Goal: Task Accomplishment & Management: Use online tool/utility

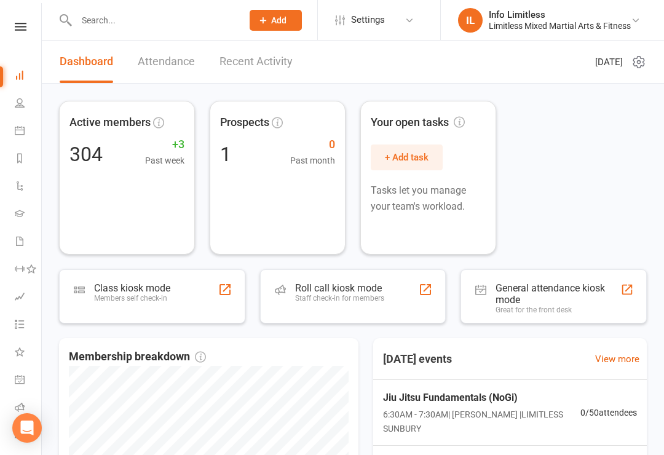
click at [12, 132] on li "Calendar" at bounding box center [20, 132] width 41 height 28
click at [21, 123] on link "Calendar" at bounding box center [29, 132] width 28 height 28
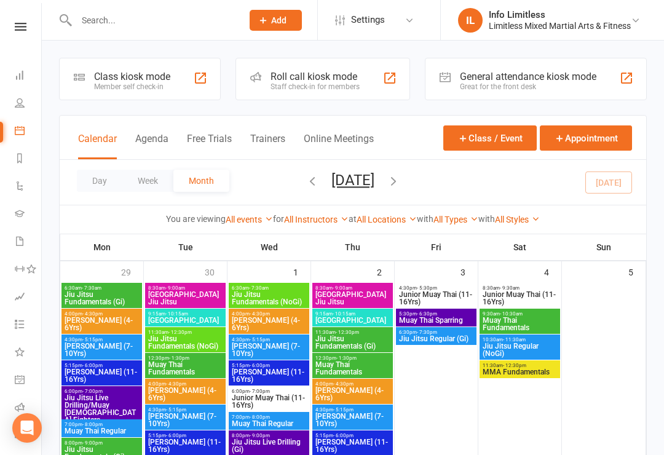
click at [106, 83] on div "Member self check-in" at bounding box center [132, 86] width 76 height 9
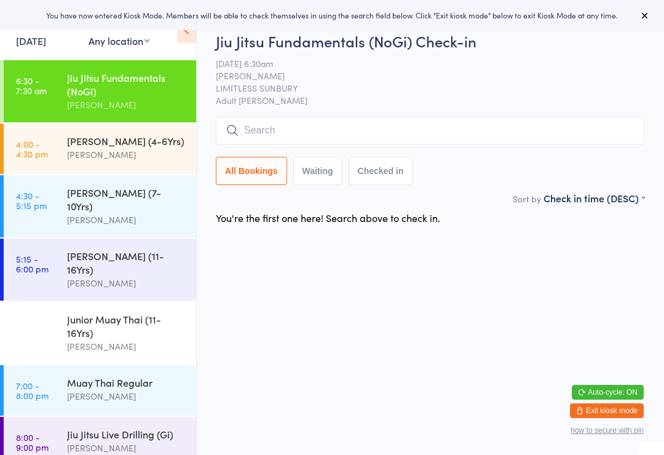
click at [352, 124] on input "search" at bounding box center [430, 130] width 429 height 28
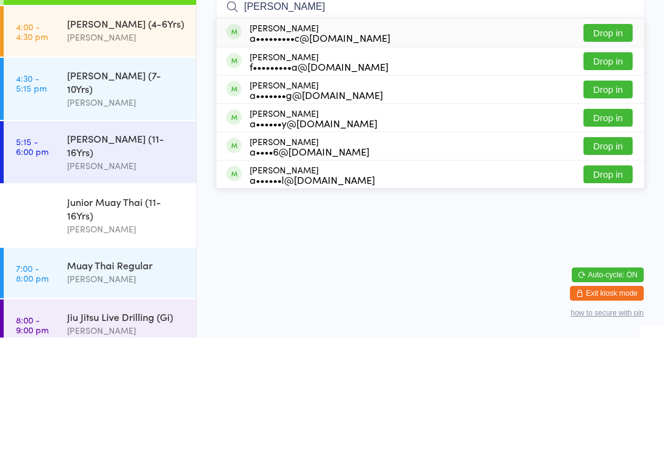
type input "Andrew carletti"
click at [367, 136] on div "Andrew Carletti a•••••••••c@outlook.com Drop in" at bounding box center [430, 150] width 428 height 28
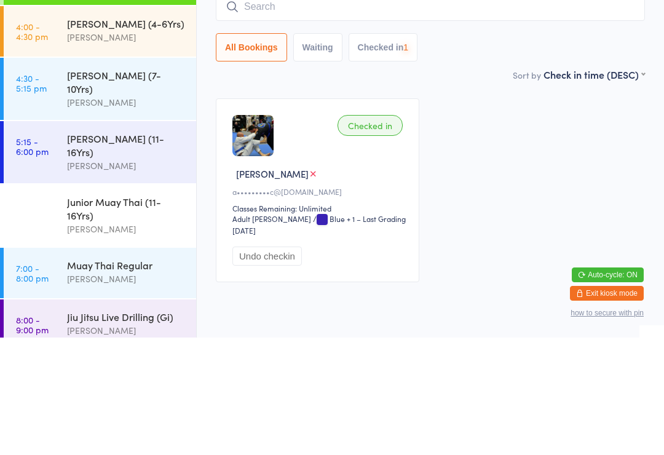
scroll to position [46, 0]
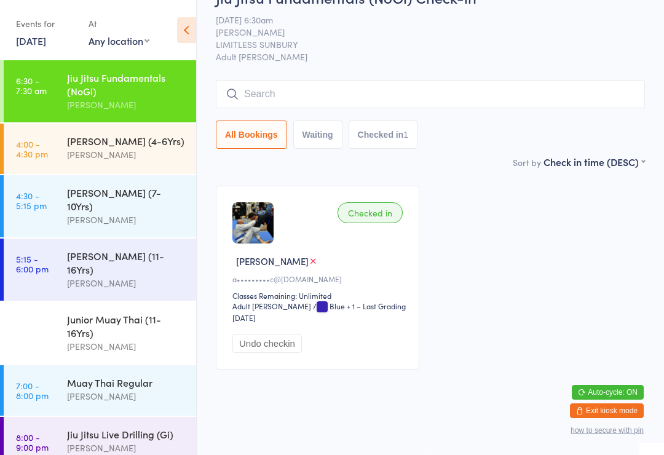
click at [402, 89] on input "search" at bounding box center [430, 94] width 429 height 28
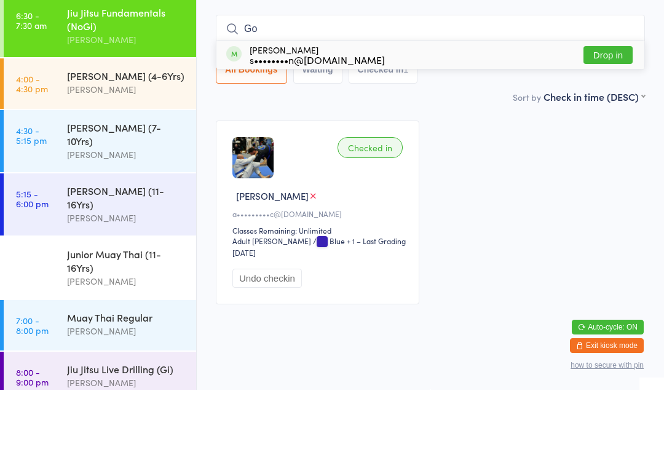
type input "Go"
click at [604, 111] on button "Drop in" at bounding box center [607, 120] width 49 height 18
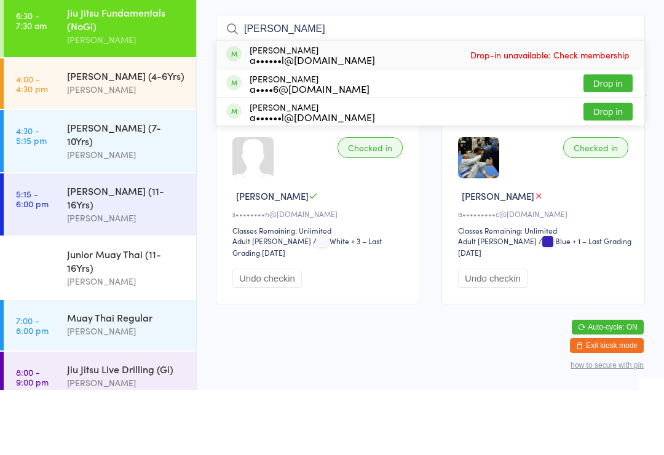
type input "powe"
click at [607, 168] on button "Drop in" at bounding box center [607, 177] width 49 height 18
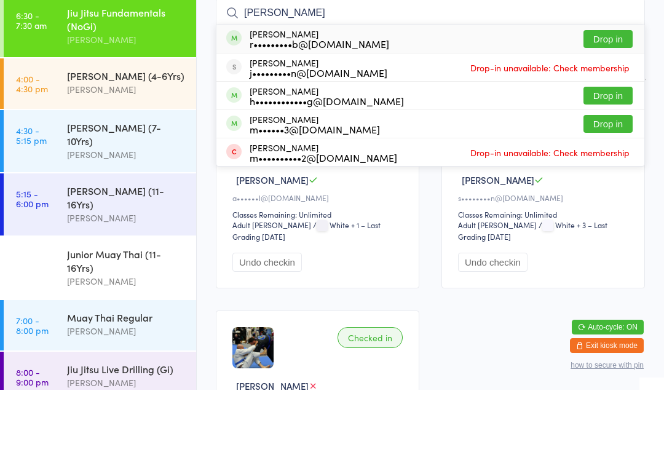
type input "ryan mcr"
click at [597, 95] on button "Drop in" at bounding box center [607, 104] width 49 height 18
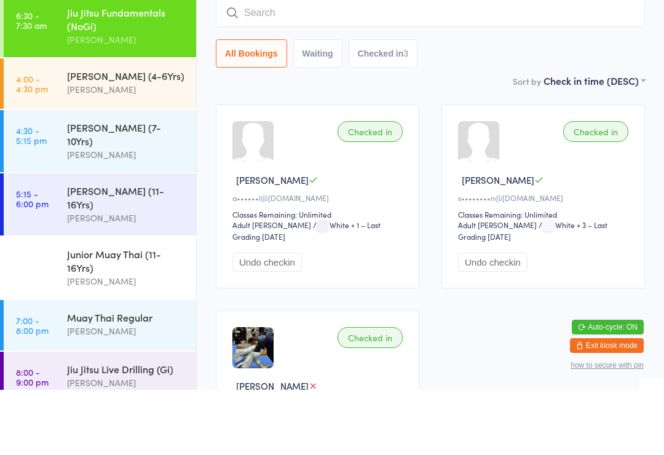
scroll to position [111, 0]
